Goal: Check status: Check status

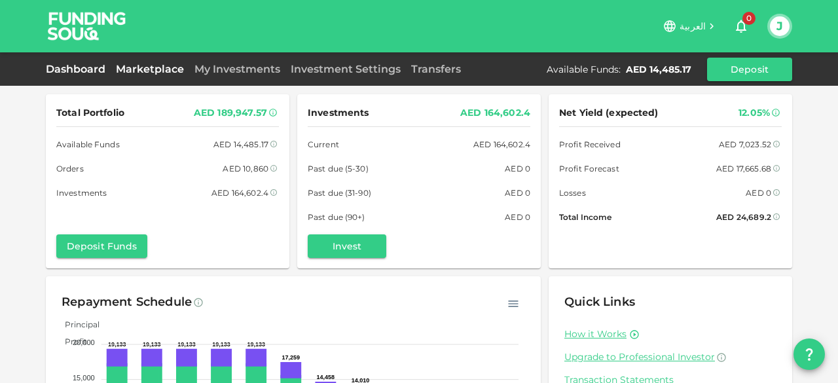
click at [157, 71] on link "Marketplace" at bounding box center [150, 69] width 79 height 12
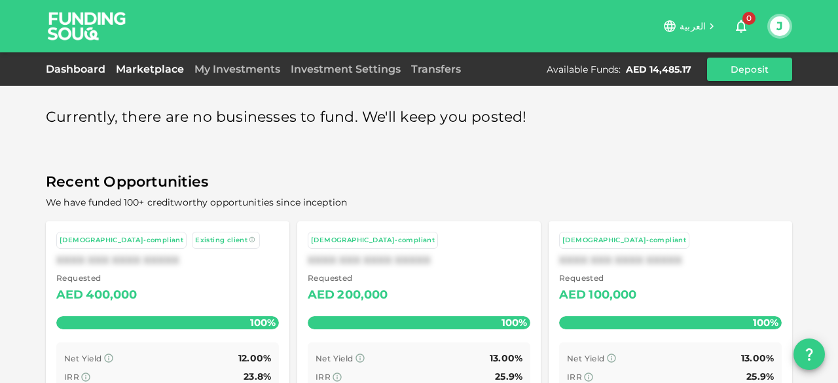
click at [75, 69] on link "Dashboard" at bounding box center [78, 69] width 65 height 12
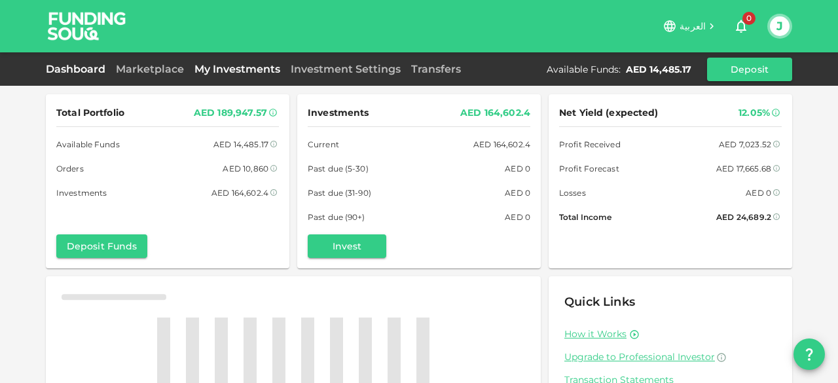
click at [231, 72] on link "My Investments" at bounding box center [237, 69] width 96 height 12
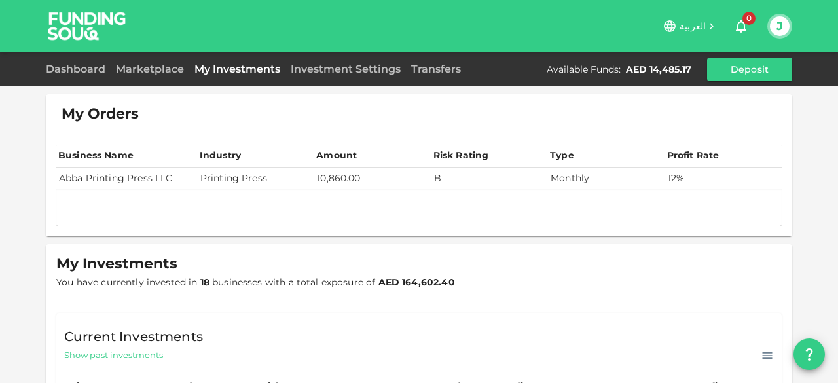
click at [154, 179] on td "Abba Printing Press LLC" at bounding box center [126, 179] width 141 height 22
click at [266, 180] on td "Printing Press" at bounding box center [256, 179] width 117 height 22
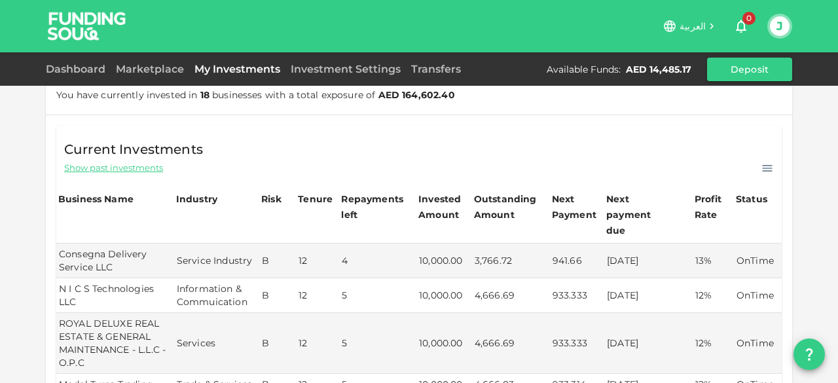
scroll to position [188, 0]
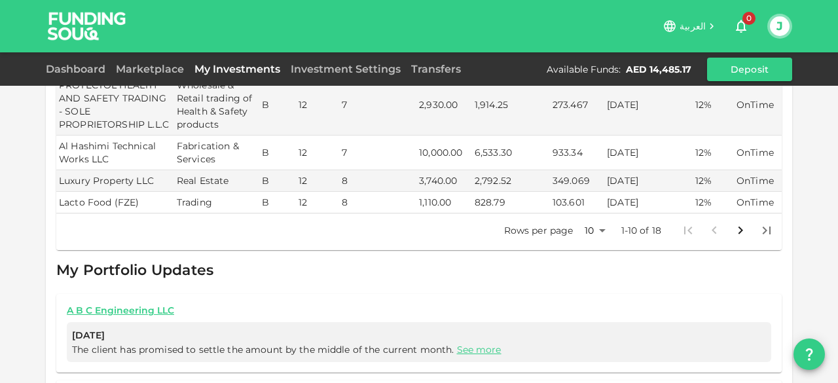
click at [739, 223] on icon "Go to next page" at bounding box center [741, 231] width 16 height 16
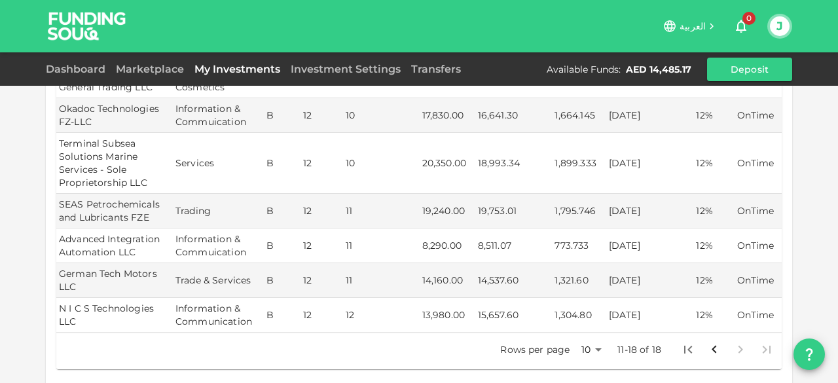
scroll to position [402, 0]
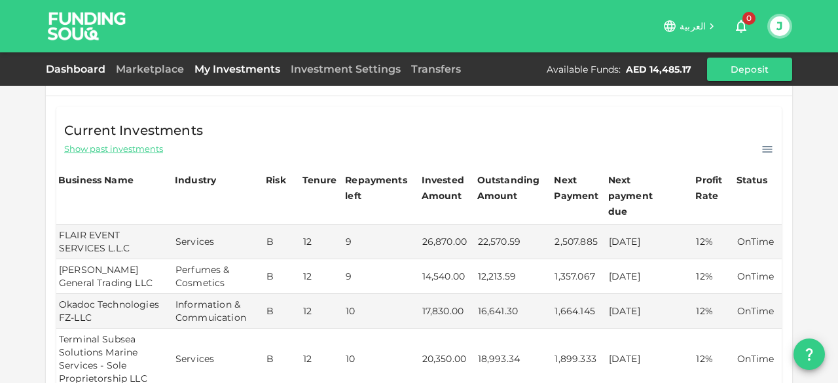
click at [83, 69] on link "Dashboard" at bounding box center [78, 69] width 65 height 12
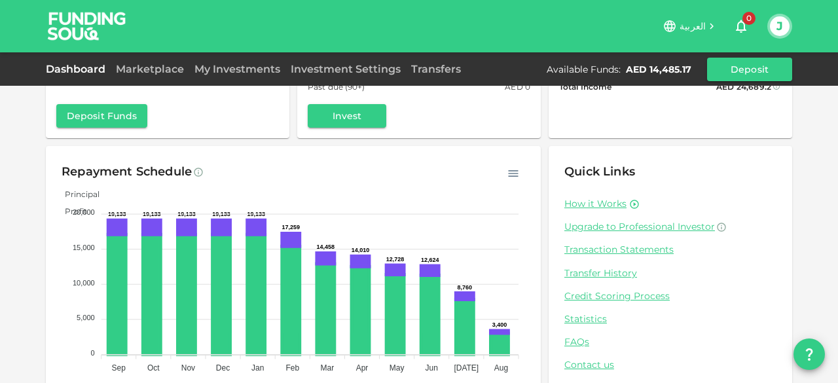
scroll to position [159, 0]
